Goal: Task Accomplishment & Management: Use online tool/utility

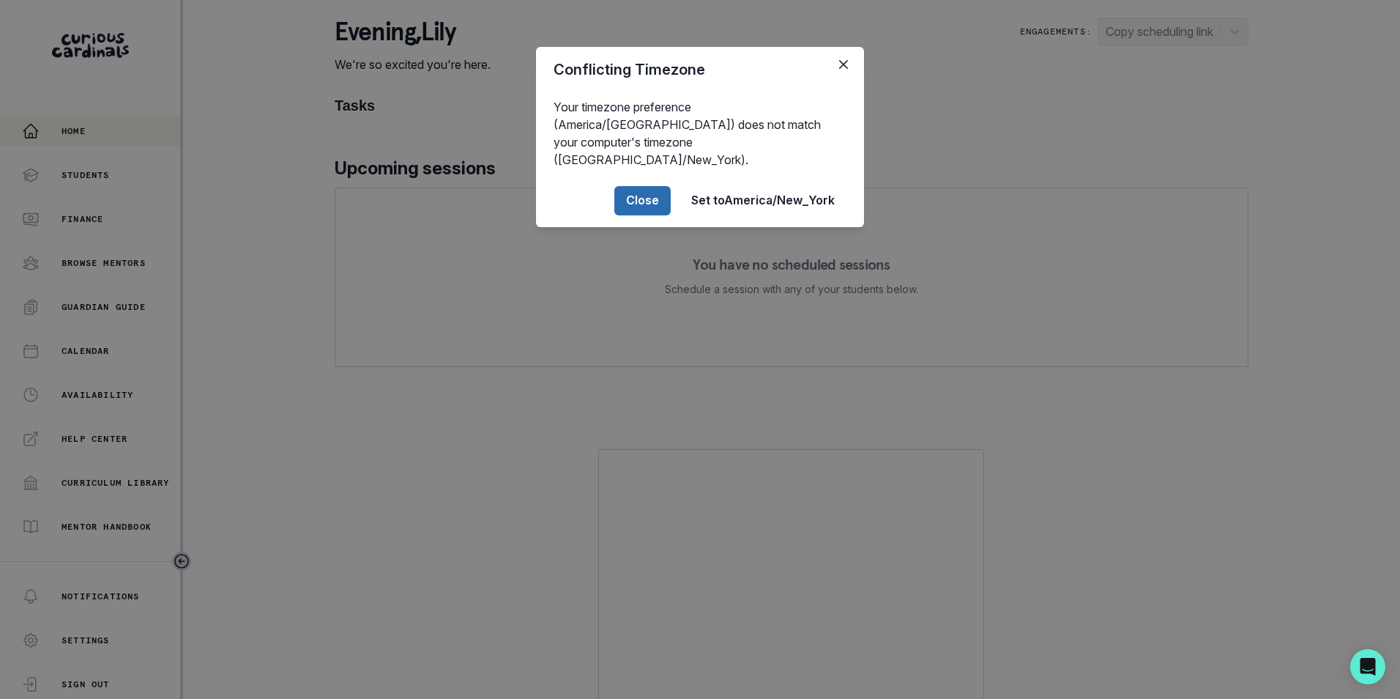
click at [659, 186] on button "Close" at bounding box center [642, 200] width 56 height 29
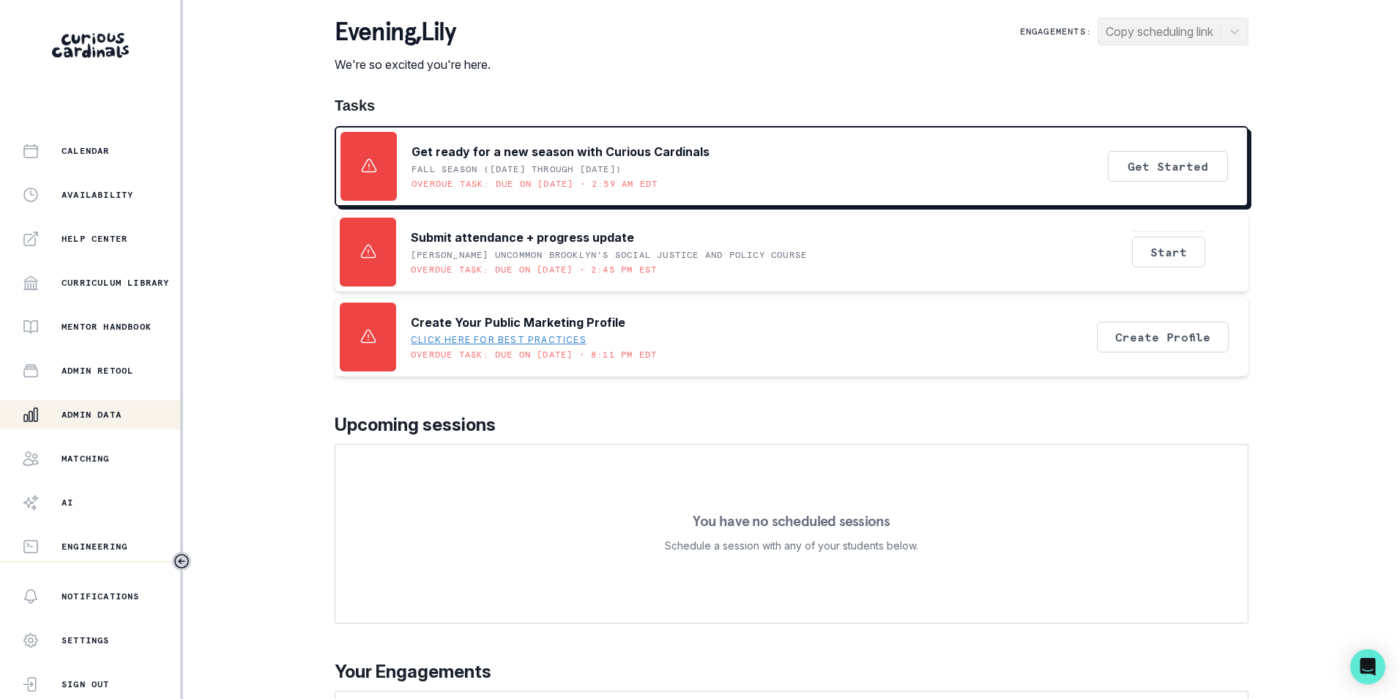
click at [111, 419] on p "Admin Data" at bounding box center [92, 415] width 60 height 12
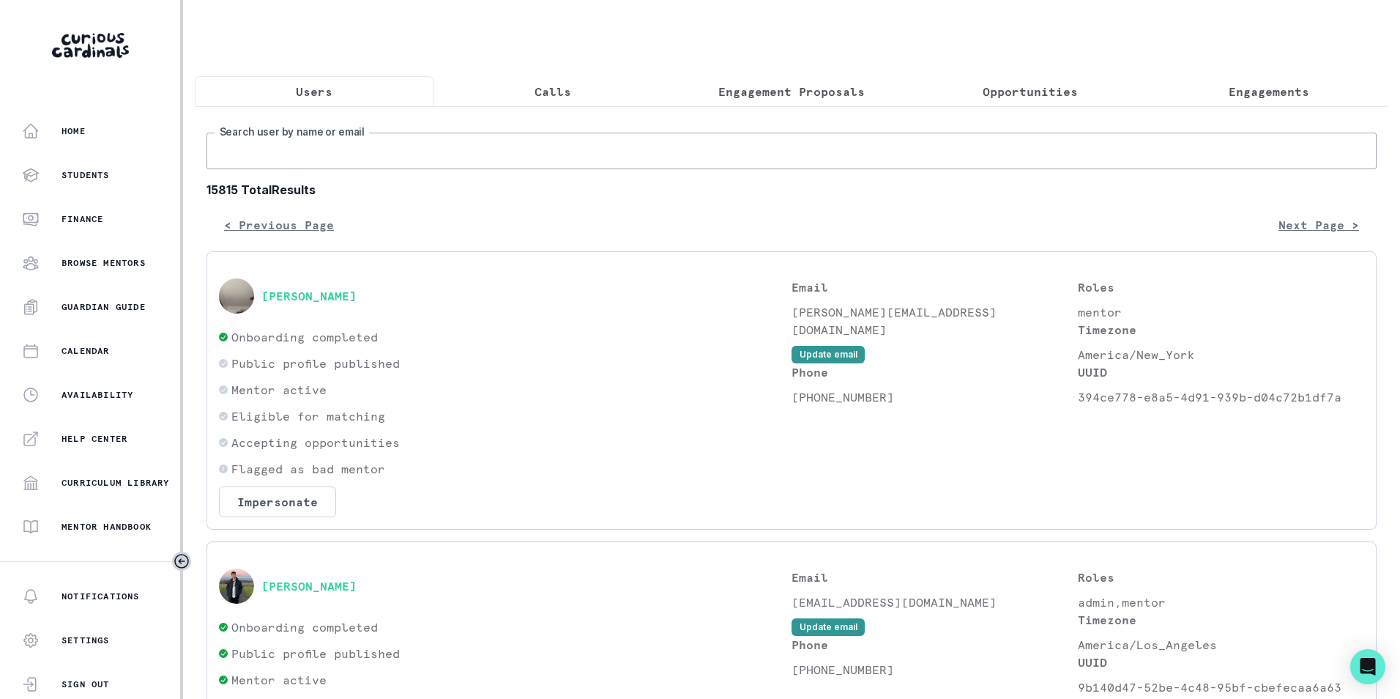
click at [404, 169] on input "Search user by name or email" at bounding box center [792, 151] width 1170 height 37
paste input "[PERSON_NAME][EMAIL_ADDRESS][DOMAIN_NAME]"
type input "[PERSON_NAME][EMAIL_ADDRESS][DOMAIN_NAME]"
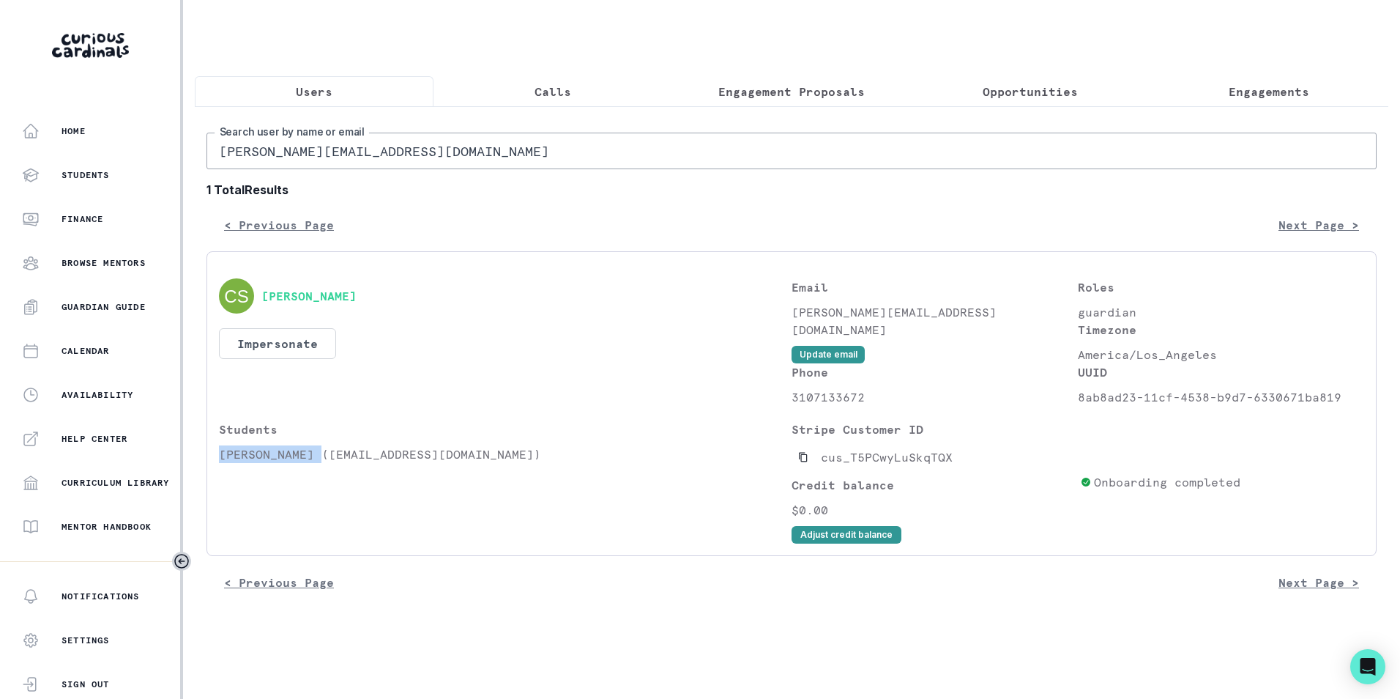
drag, startPoint x: 218, startPoint y: 467, endPoint x: 320, endPoint y: 474, distance: 102.0
click at [320, 474] on div "[PERSON_NAME] Impersonate Confirmation Are you sure? Impersonating means that w…" at bounding box center [792, 403] width 1170 height 305
copy p "[PERSON_NAME]"
click at [1270, 98] on p "Engagements" at bounding box center [1269, 92] width 81 height 18
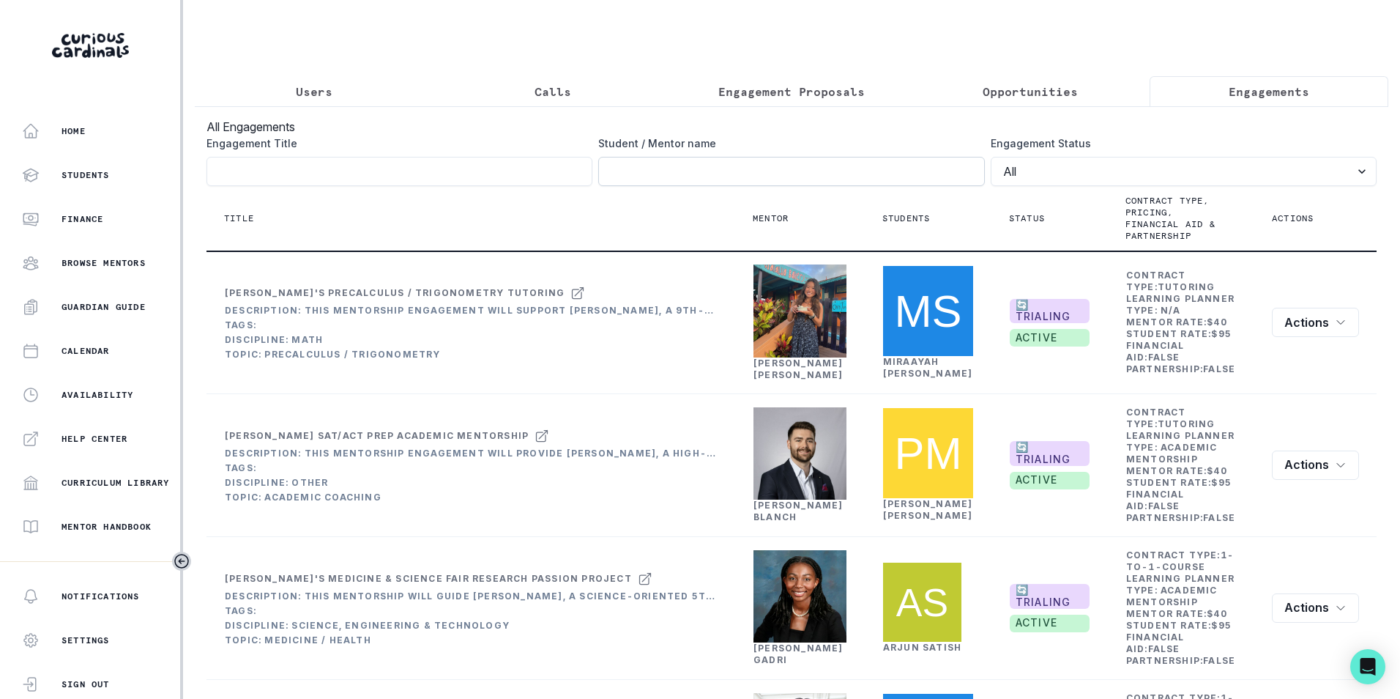
click at [782, 186] on input "Engagement Title" at bounding box center [791, 171] width 386 height 29
paste input "[PERSON_NAME]"
type input "[PERSON_NAME]"
click button "submit" at bounding box center [0, 0] width 0 height 0
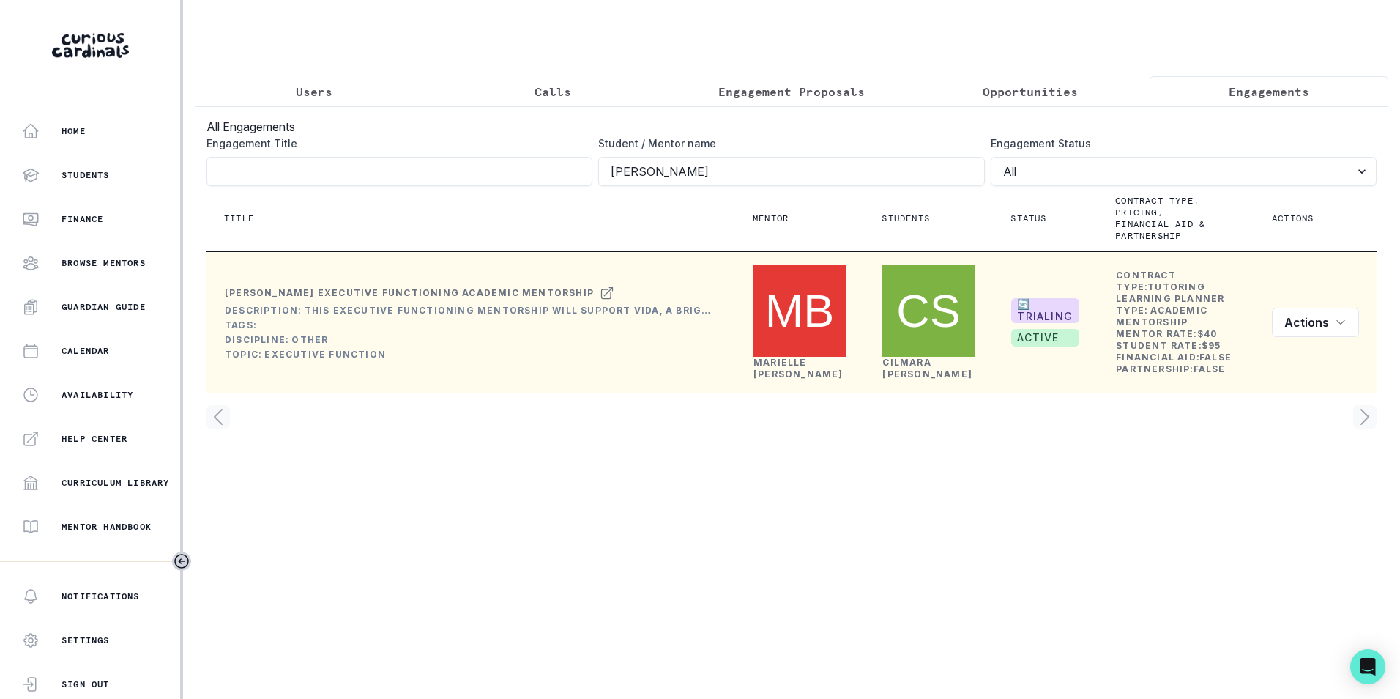
click at [790, 357] on link "[PERSON_NAME]" at bounding box center [799, 368] width 90 height 23
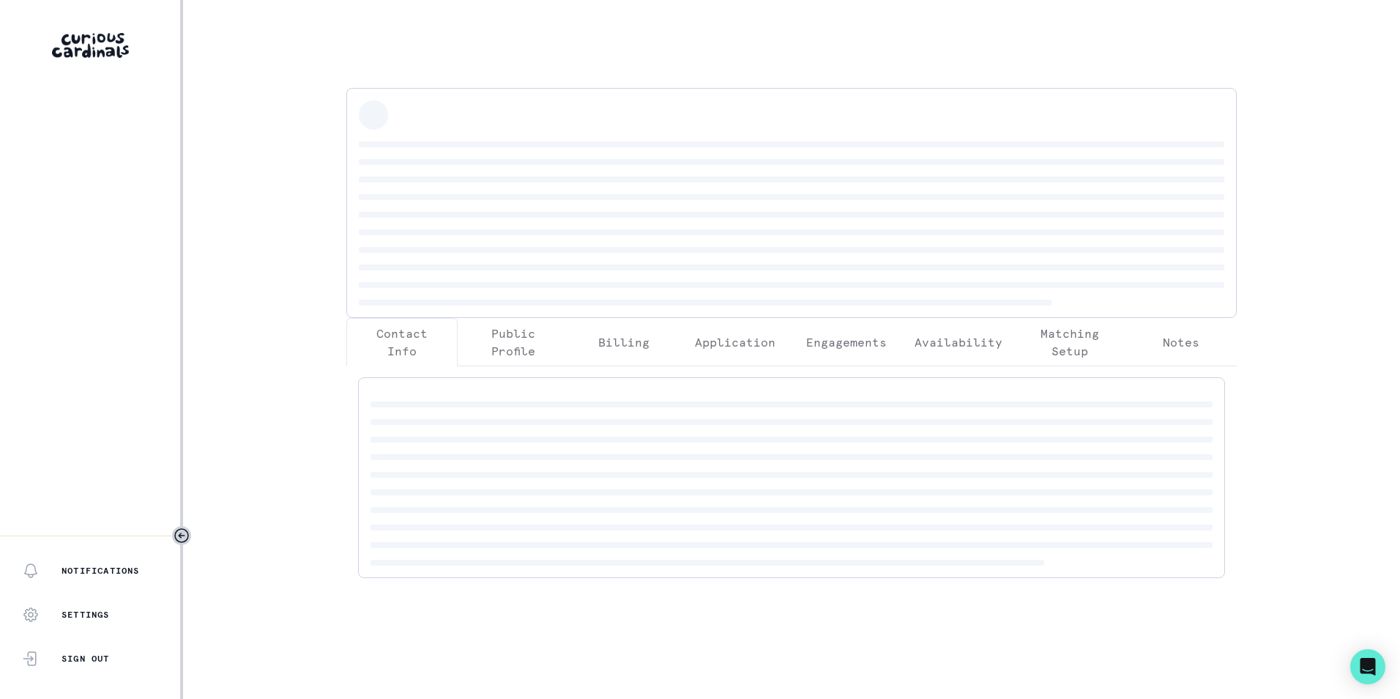
click at [840, 341] on div "Contact Info Public Profile Billing Application Engagements Availability Matchi…" at bounding box center [792, 339] width 914 height 502
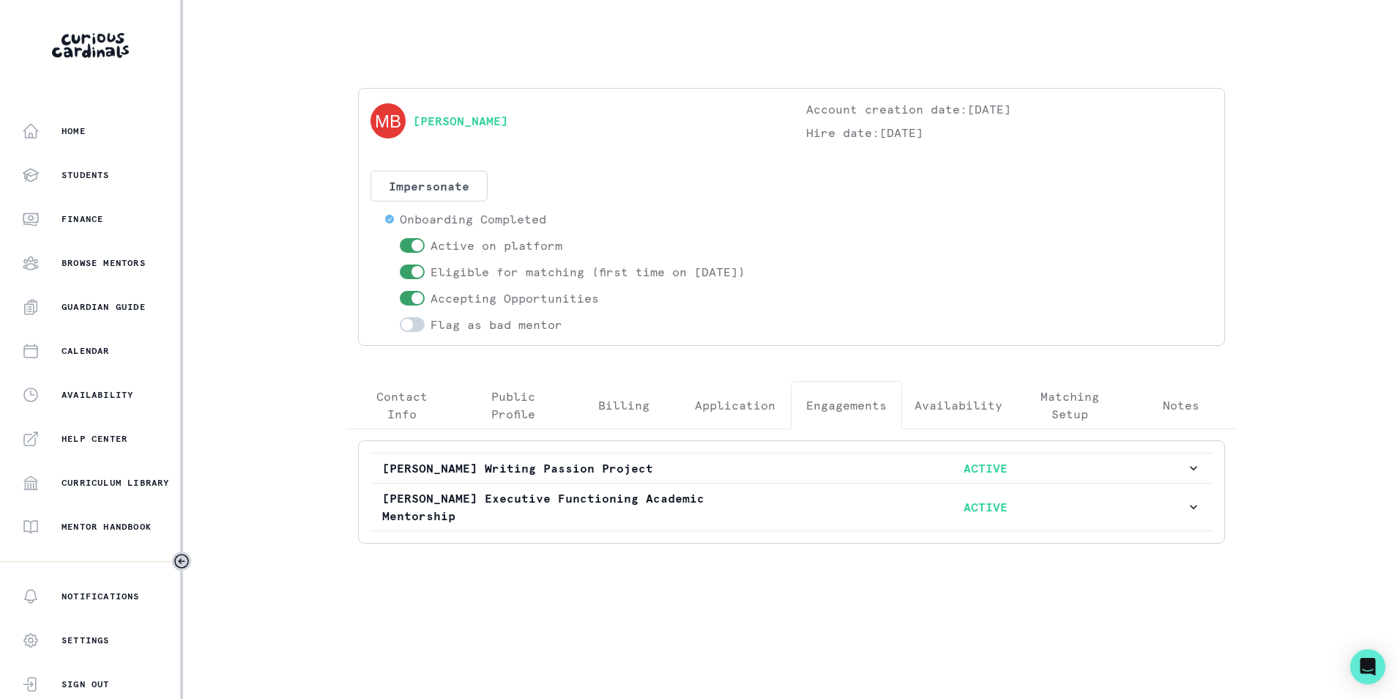
click at [874, 406] on p "Engagements" at bounding box center [846, 405] width 81 height 18
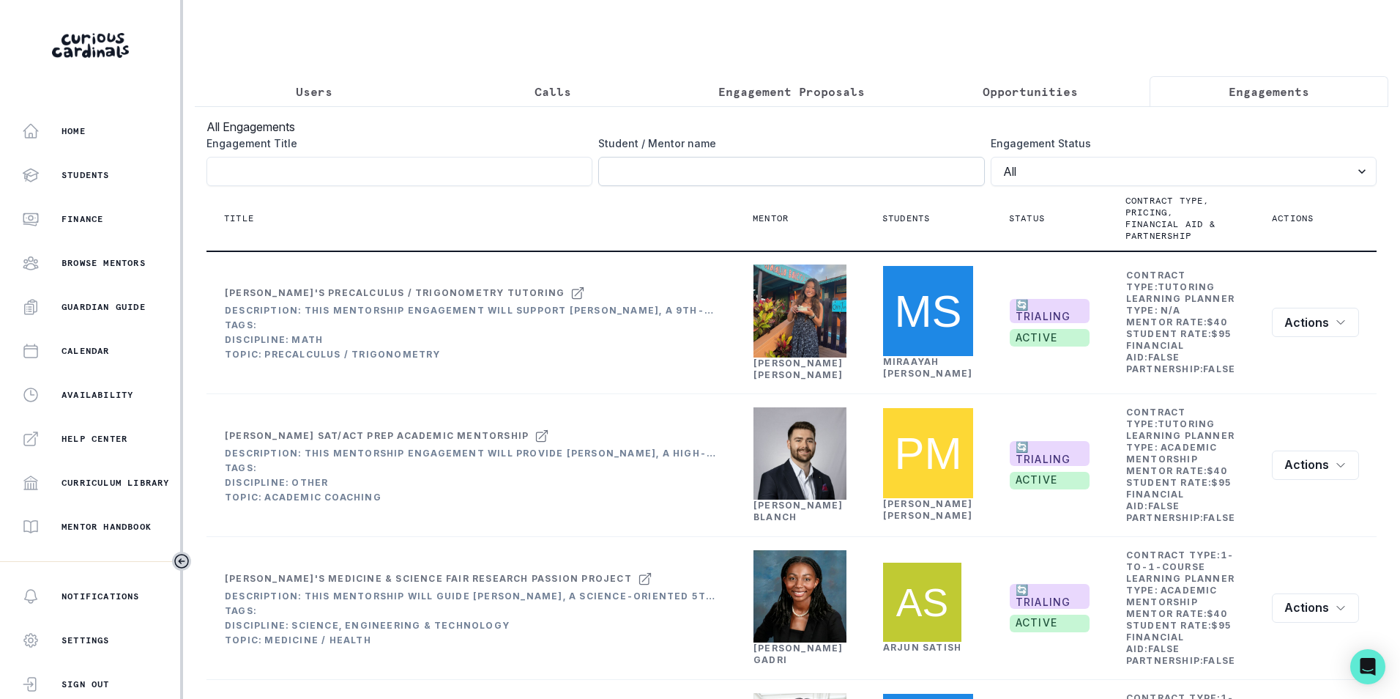
click at [851, 186] on input "Engagement Title" at bounding box center [791, 171] width 386 height 29
paste input "[PERSON_NAME][EMAIL_ADDRESS][DOMAIN_NAME]"
type input "[PERSON_NAME][EMAIL_ADDRESS][DOMAIN_NAME]"
click at [319, 94] on p "Users" at bounding box center [314, 92] width 37 height 18
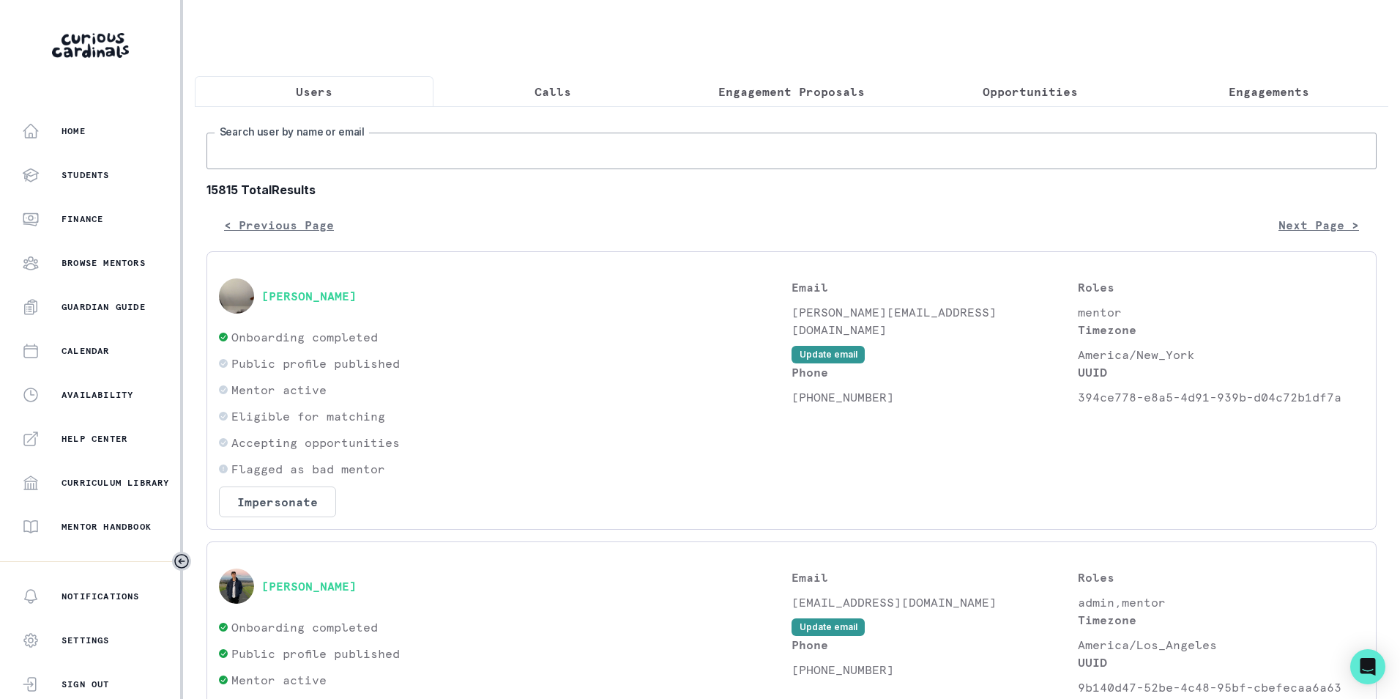
click at [333, 169] on input "Search user by name or email" at bounding box center [792, 151] width 1170 height 37
paste input "[PERSON_NAME][EMAIL_ADDRESS][DOMAIN_NAME]"
type input "[PERSON_NAME][EMAIL_ADDRESS][DOMAIN_NAME]"
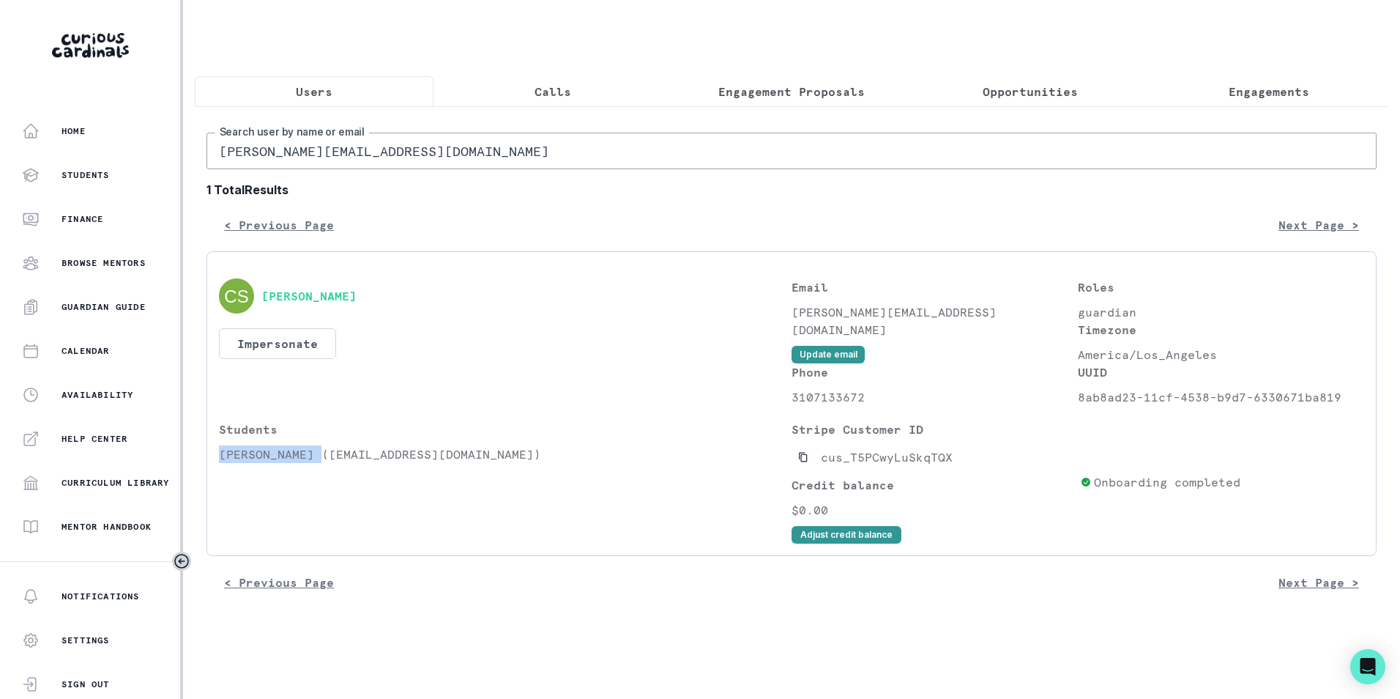
drag, startPoint x: 217, startPoint y: 468, endPoint x: 317, endPoint y: 468, distance: 100.3
click at [317, 468] on div "[PERSON_NAME] Impersonate Confirmation Are you sure? Impersonating means that w…" at bounding box center [792, 403] width 1170 height 305
copy p "[PERSON_NAME]"
click at [1249, 92] on p "Engagements" at bounding box center [1269, 92] width 81 height 18
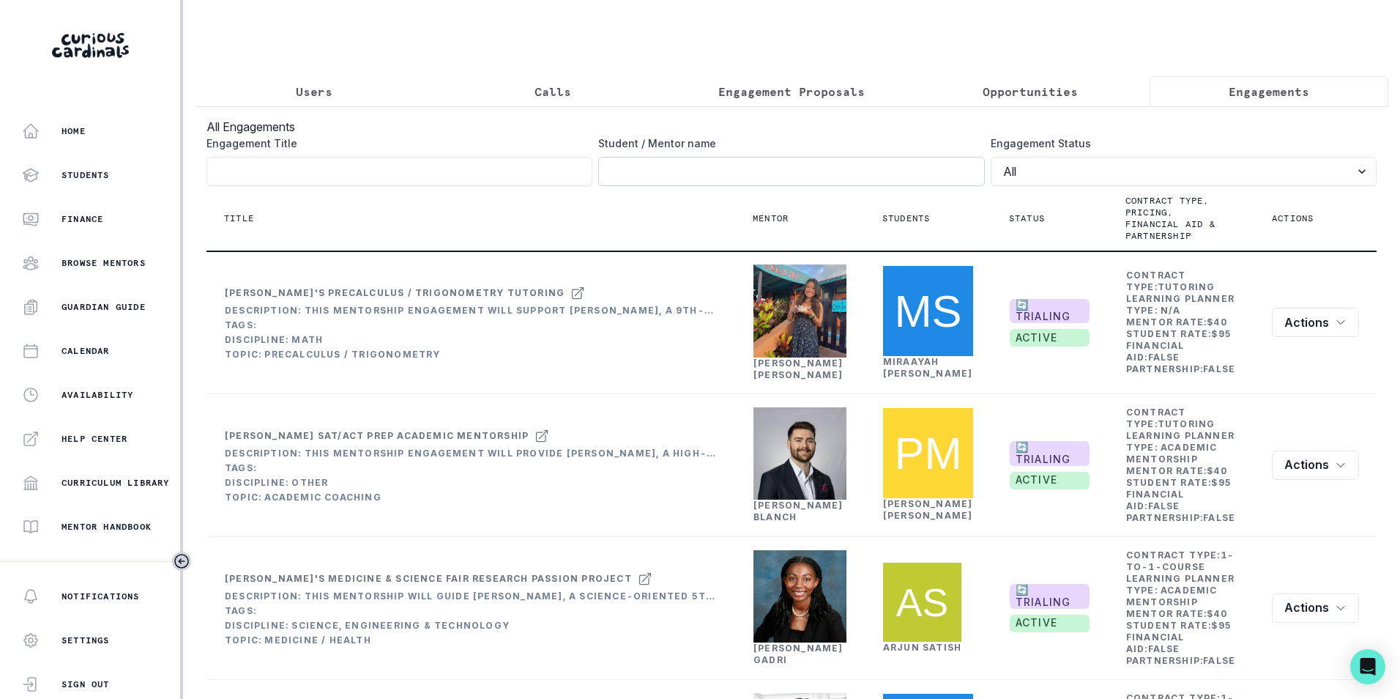
click at [795, 169] on input "Engagement Title" at bounding box center [791, 171] width 386 height 29
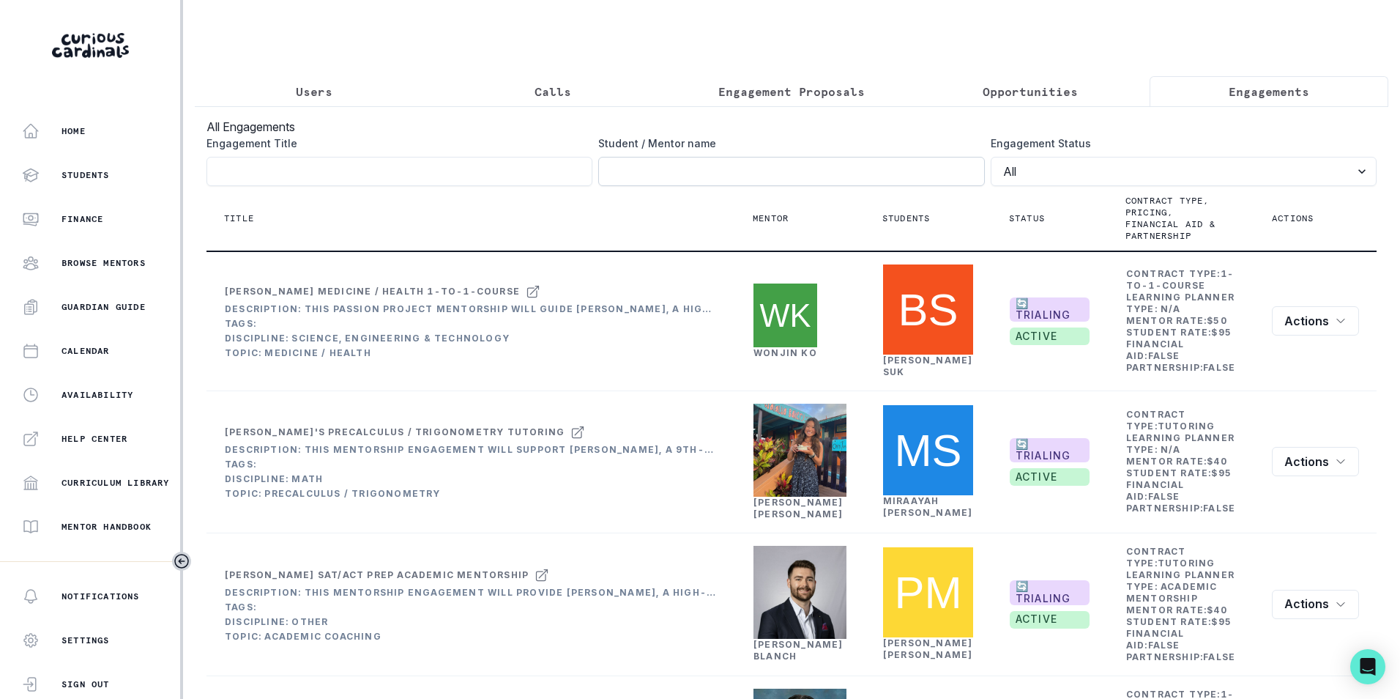
paste input "[PERSON_NAME]"
type input "[PERSON_NAME]"
click button "submit" at bounding box center [0, 0] width 0 height 0
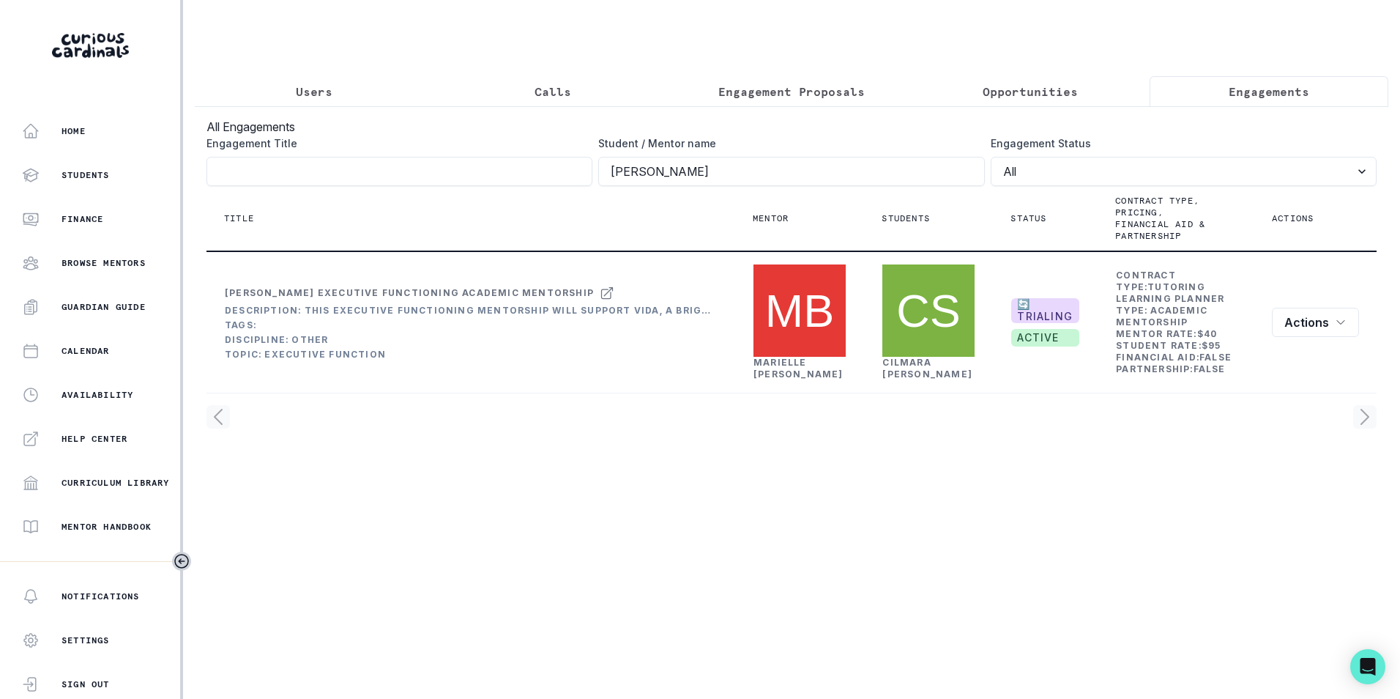
click at [306, 90] on p "Users" at bounding box center [314, 92] width 37 height 18
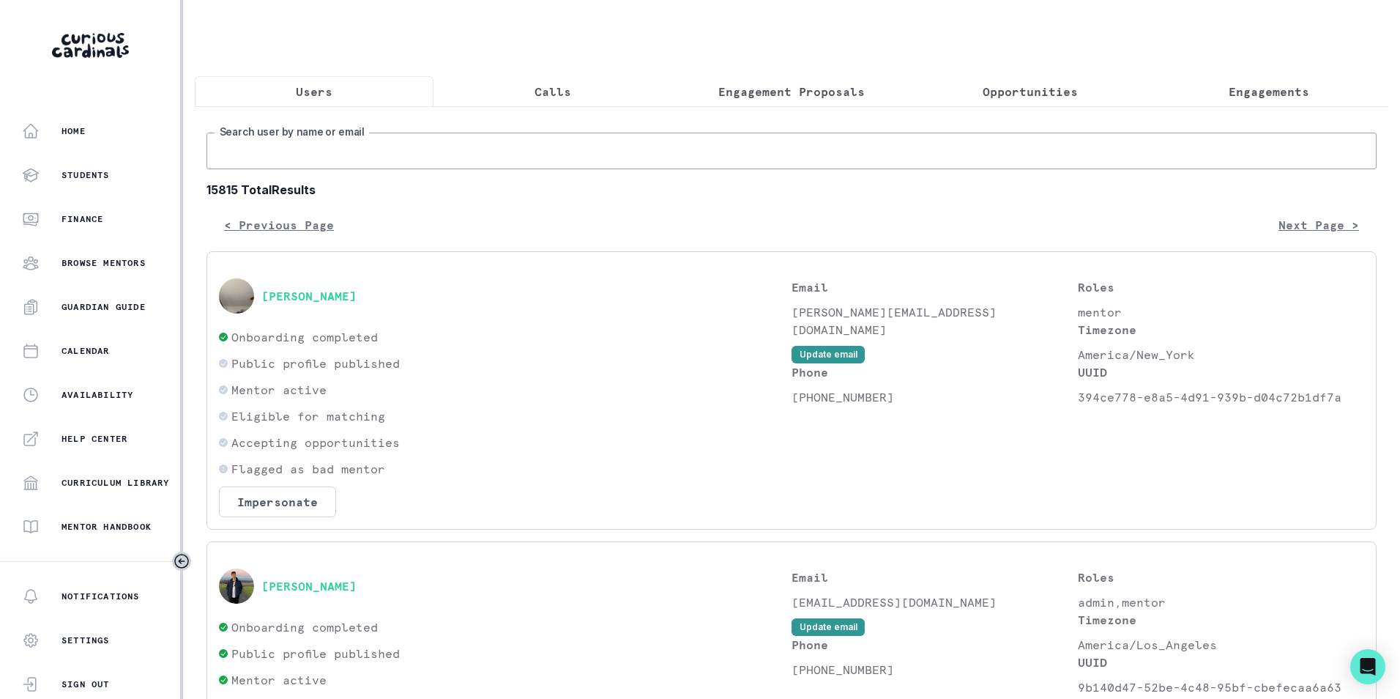
click at [346, 153] on input "Search user by name or email" at bounding box center [792, 151] width 1170 height 37
paste input "[PERSON_NAME][EMAIL_ADDRESS][DOMAIN_NAME]"
type input "[PERSON_NAME][EMAIL_ADDRESS][DOMAIN_NAME]"
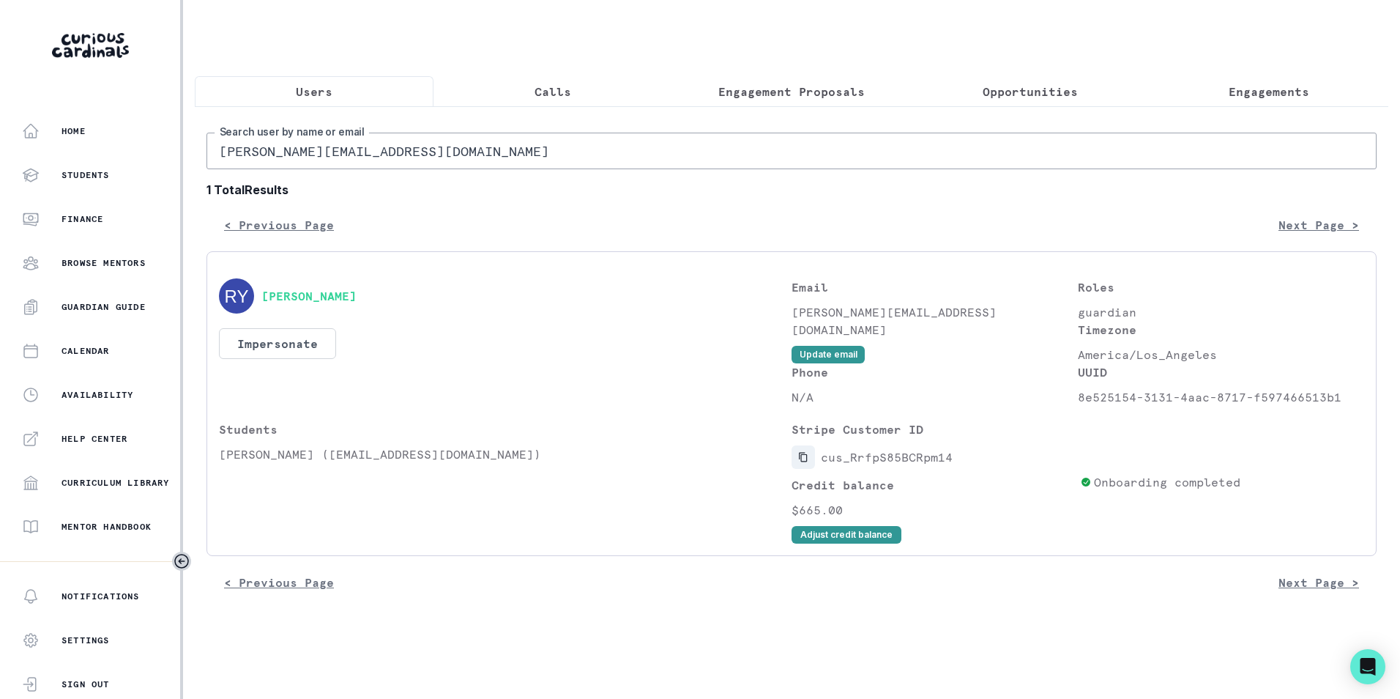
click at [809, 468] on button "Copied to clipboard" at bounding box center [803, 456] width 23 height 23
click at [309, 355] on button "Impersonate" at bounding box center [277, 343] width 117 height 31
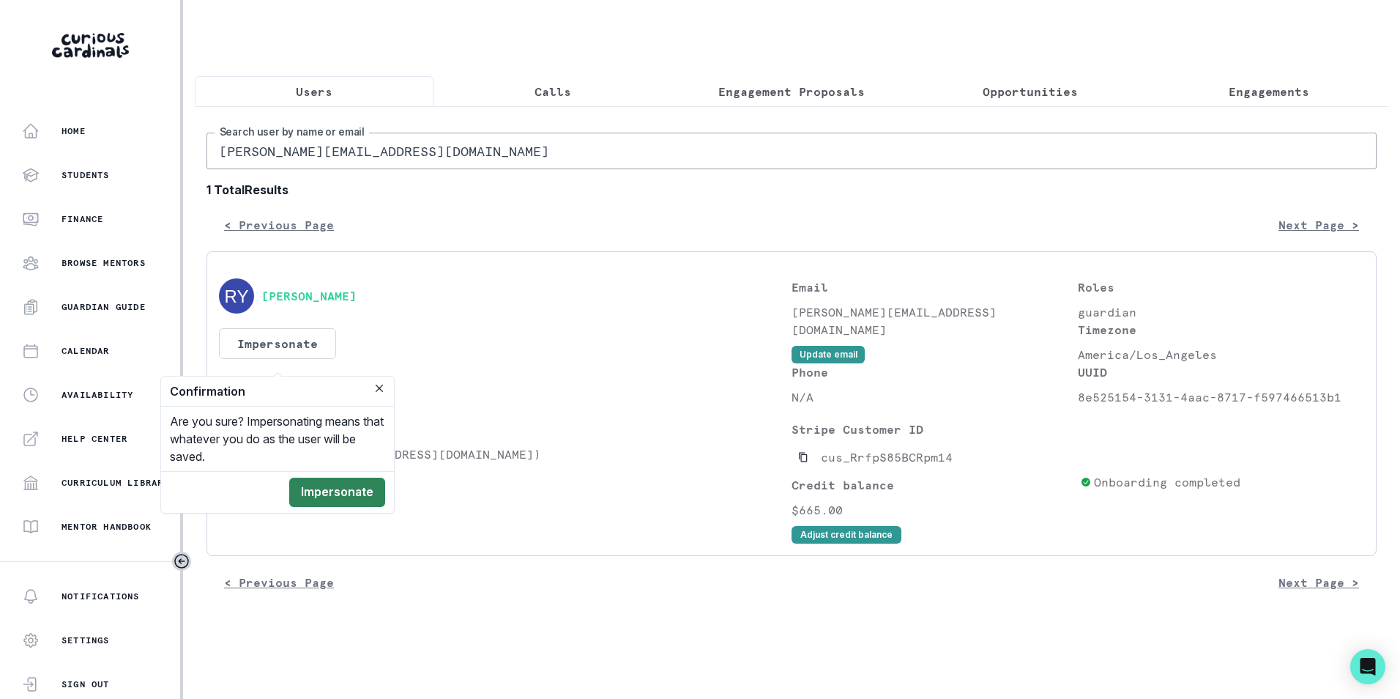
click at [343, 499] on button "Impersonate" at bounding box center [337, 492] width 96 height 29
click at [649, 289] on div "[PERSON_NAME]" at bounding box center [505, 295] width 573 height 35
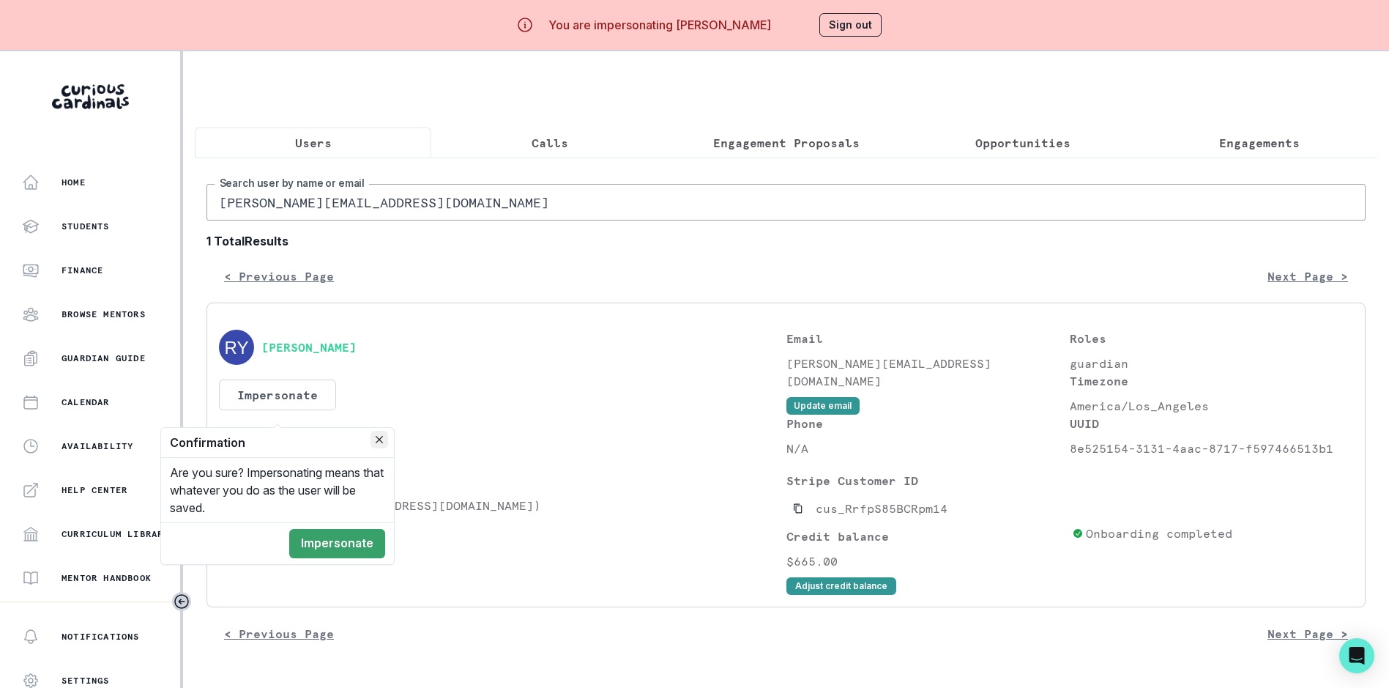
click at [383, 442] on button "Close" at bounding box center [380, 440] width 18 height 18
